Goal: Task Accomplishment & Management: Use online tool/utility

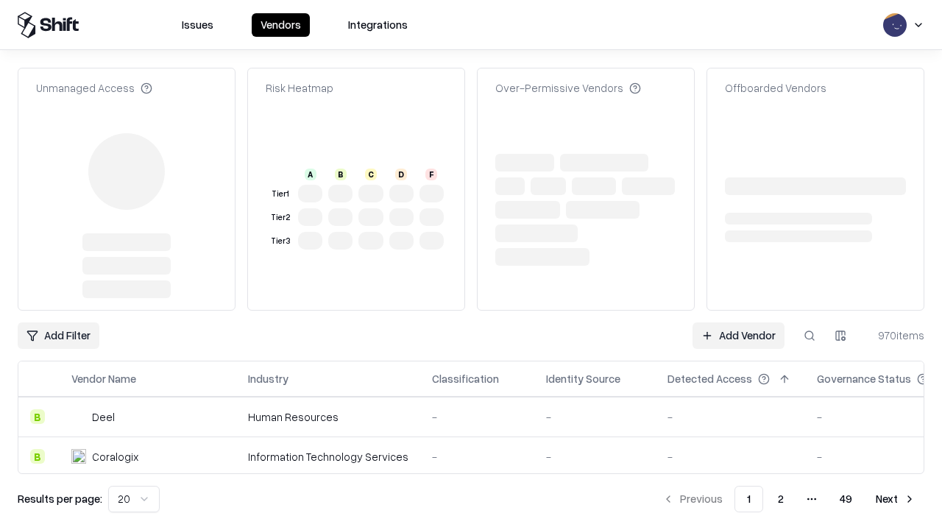
click at [738, 322] on link "Add Vendor" at bounding box center [738, 335] width 92 height 26
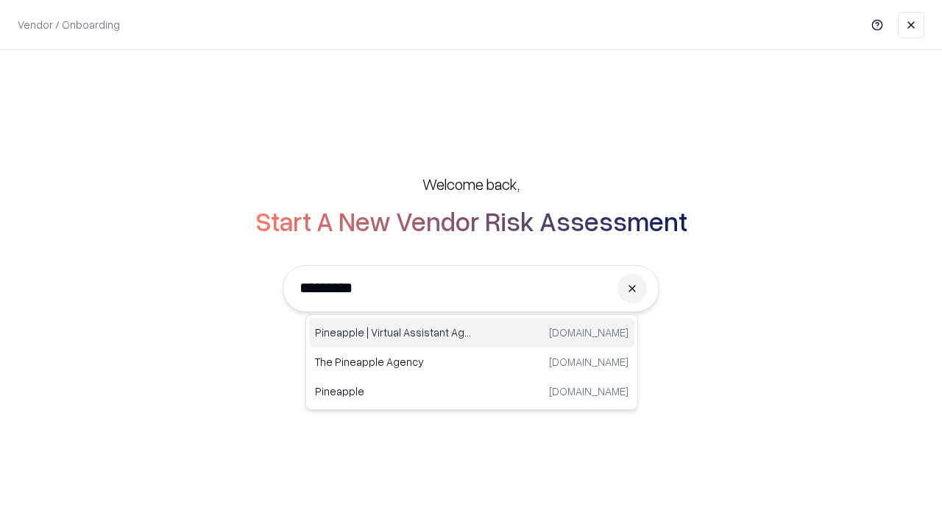
click at [472, 333] on div "Pineapple | Virtual Assistant Agency [DOMAIN_NAME]" at bounding box center [471, 332] width 325 height 29
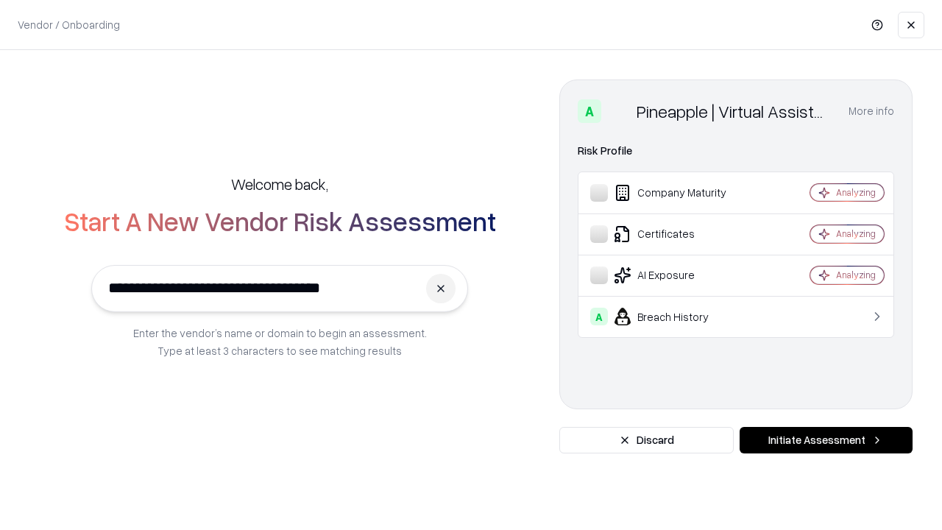
type input "**********"
click at [826, 440] on button "Initiate Assessment" at bounding box center [826, 440] width 173 height 26
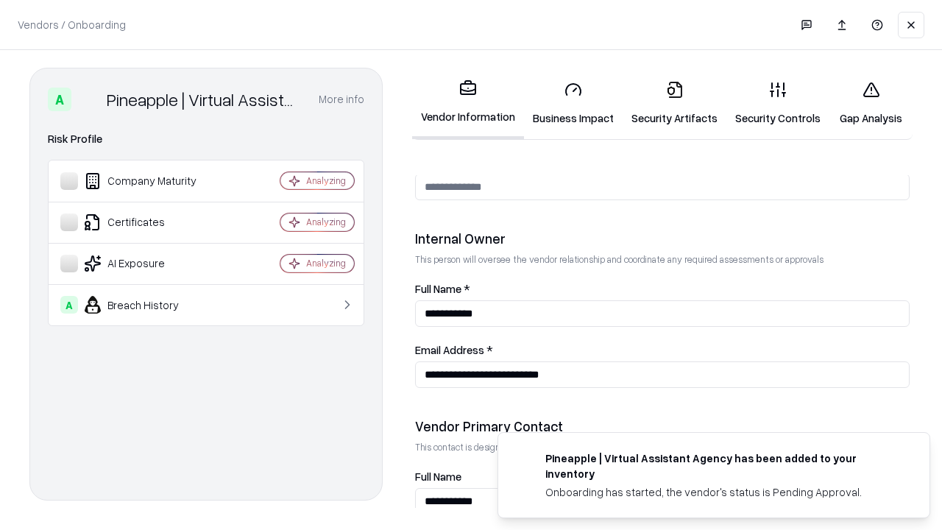
scroll to position [762, 0]
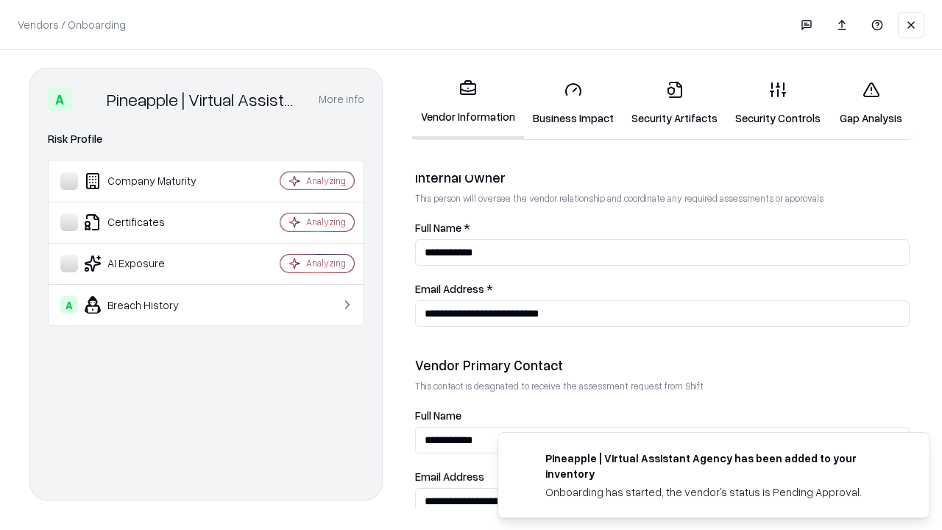
click at [573, 103] on link "Business Impact" at bounding box center [573, 103] width 99 height 68
click at [871, 103] on link "Gap Analysis" at bounding box center [870, 103] width 83 height 68
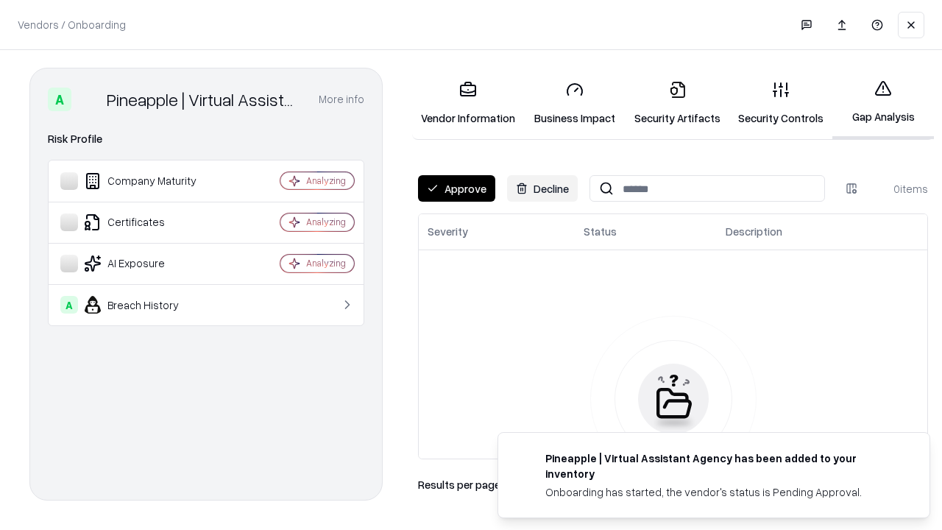
click at [456, 188] on button "Approve" at bounding box center [456, 188] width 77 height 26
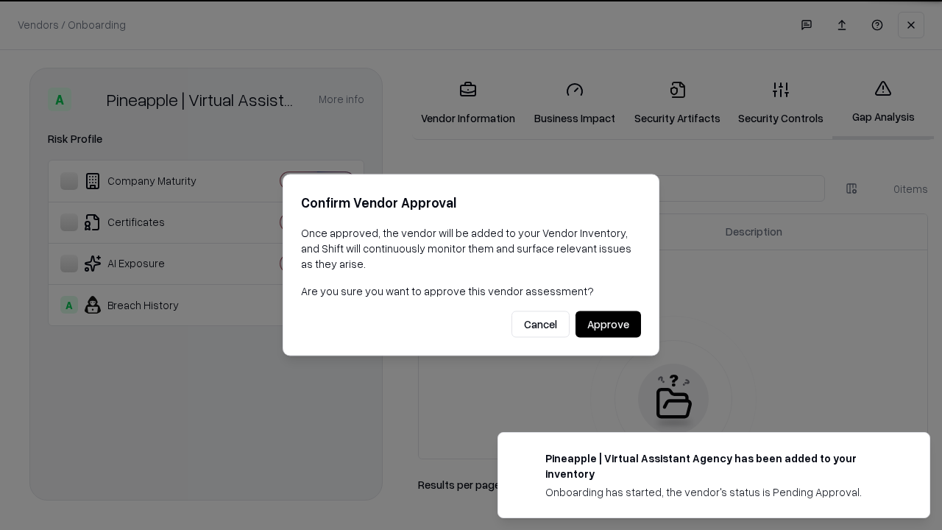
click at [608, 324] on button "Approve" at bounding box center [607, 324] width 65 height 26
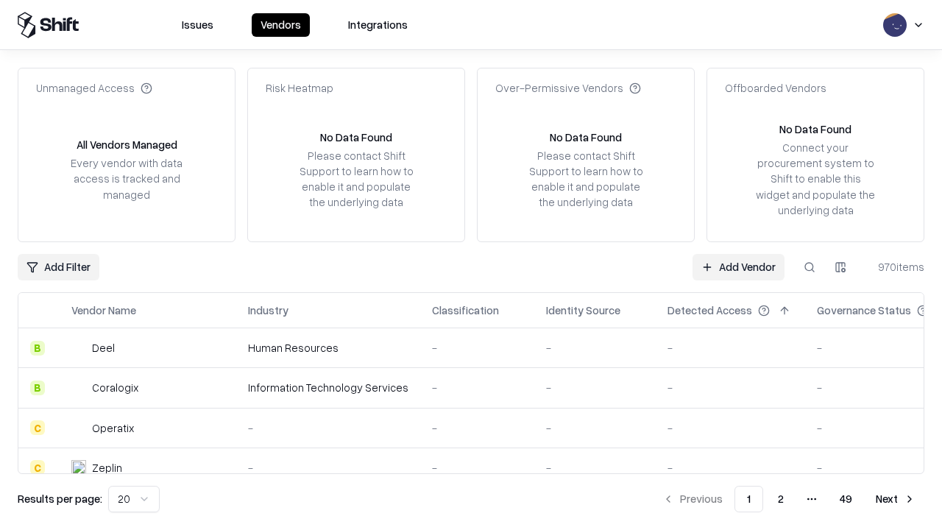
type input "**********"
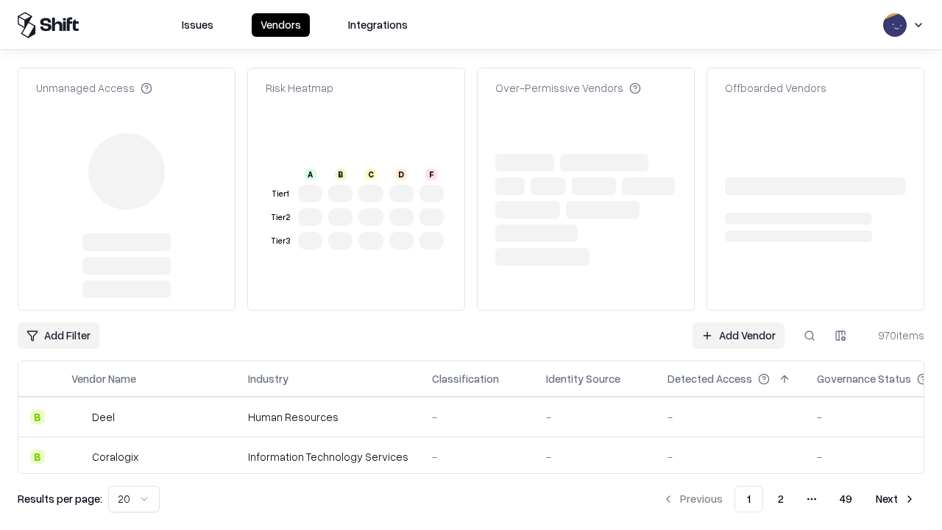
click at [738, 336] on link "Add Vendor" at bounding box center [738, 335] width 92 height 26
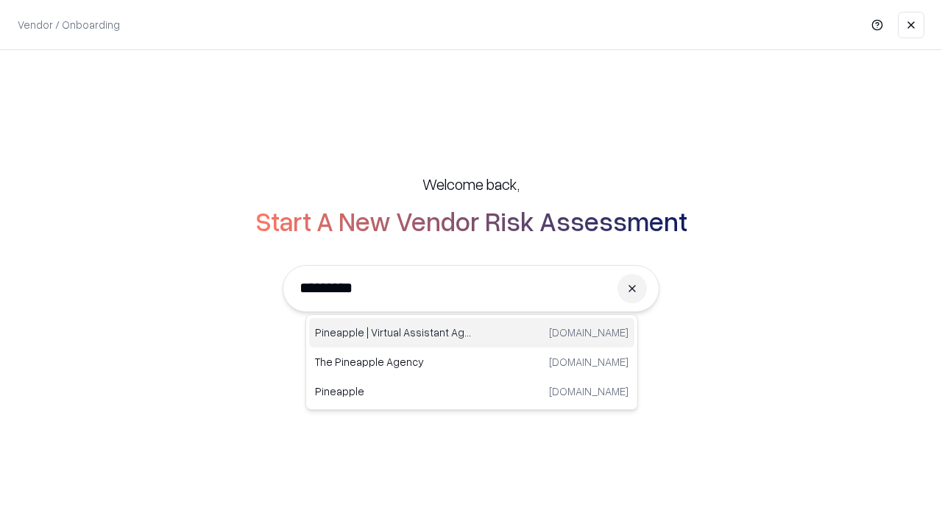
click at [472, 333] on div "Pineapple | Virtual Assistant Agency [DOMAIN_NAME]" at bounding box center [471, 332] width 325 height 29
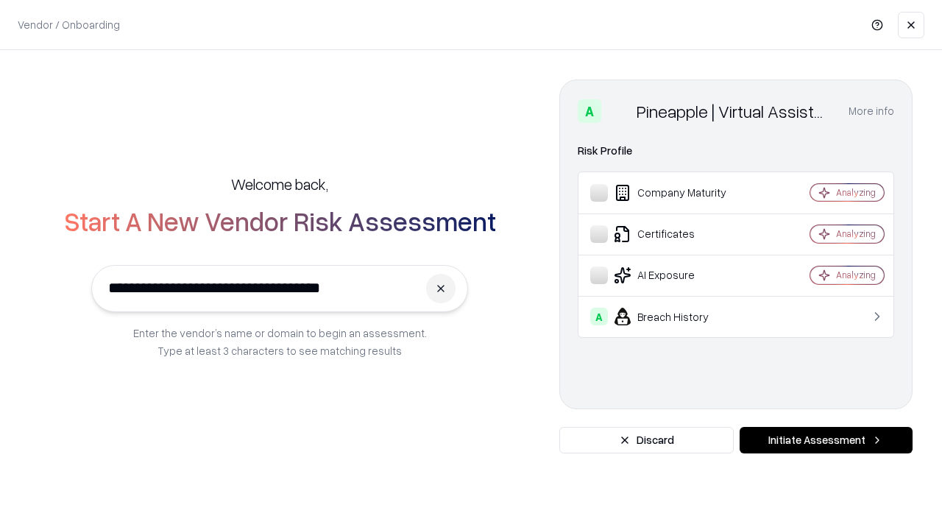
type input "**********"
click at [826, 440] on button "Initiate Assessment" at bounding box center [826, 440] width 173 height 26
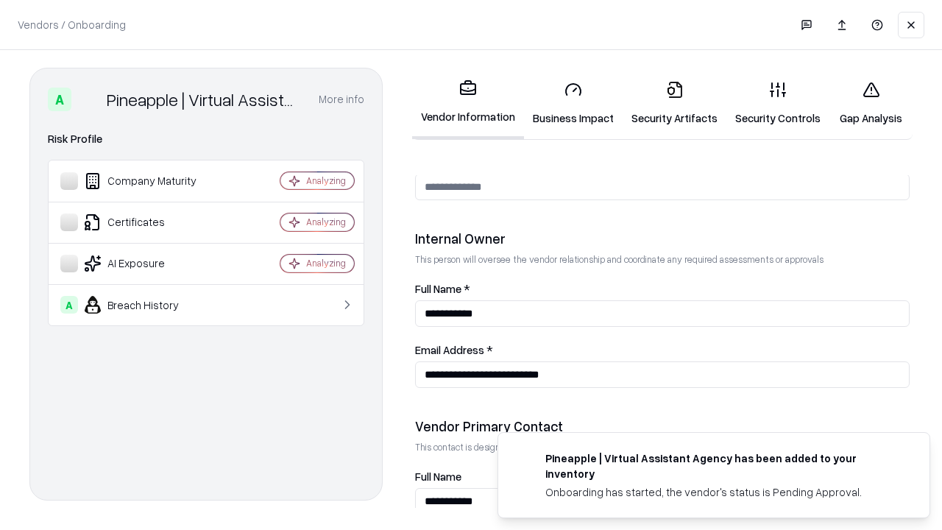
scroll to position [762, 0]
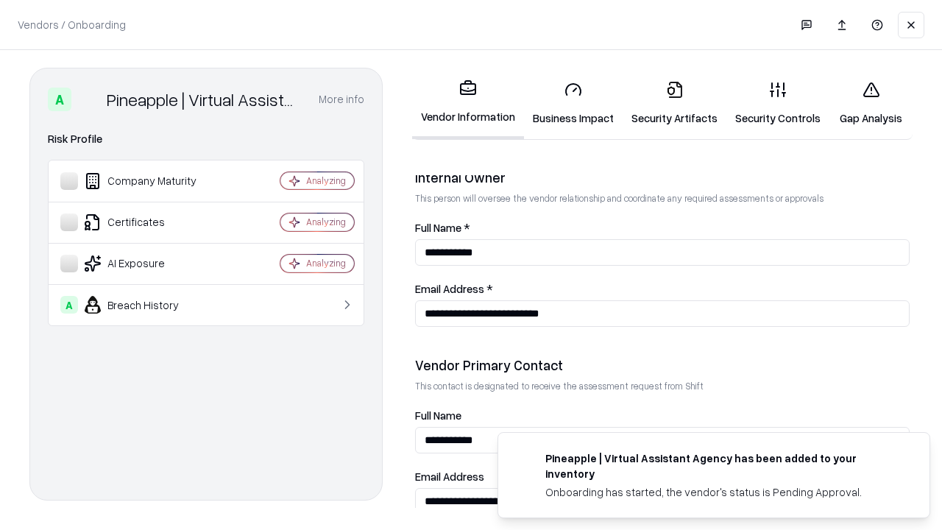
click at [871, 103] on link "Gap Analysis" at bounding box center [870, 103] width 83 height 68
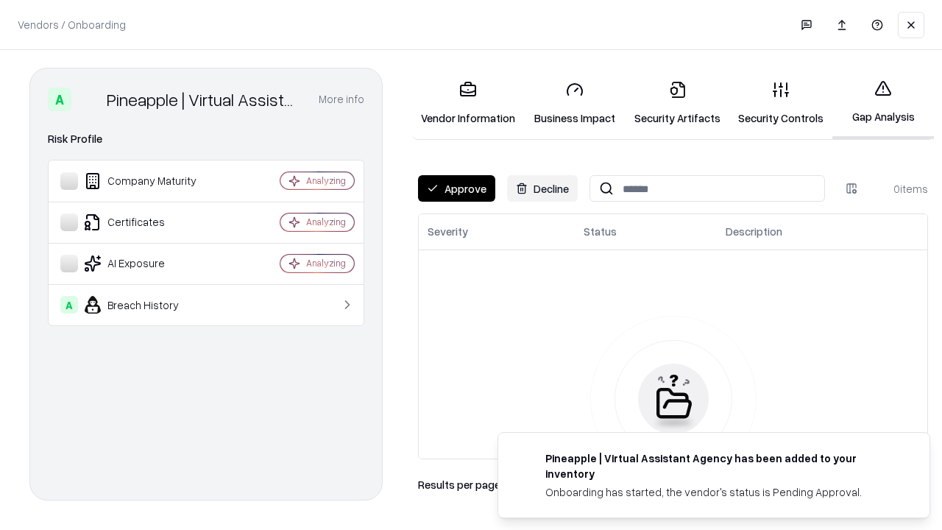
click at [456, 188] on button "Approve" at bounding box center [456, 188] width 77 height 26
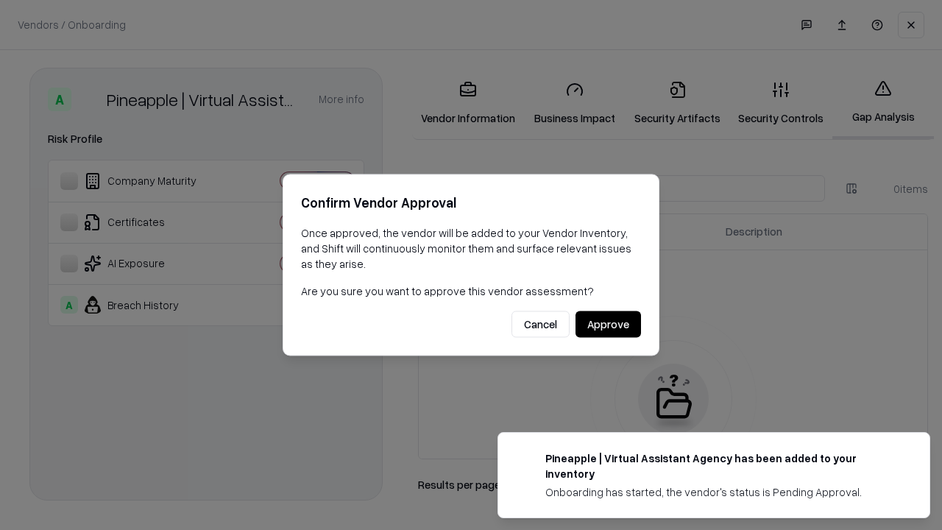
click at [608, 324] on button "Approve" at bounding box center [607, 324] width 65 height 26
